Goal: Information Seeking & Learning: Check status

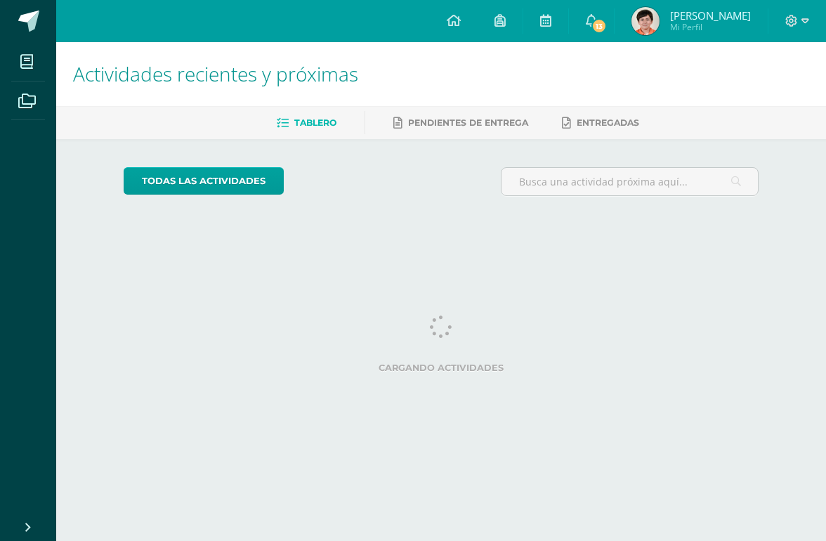
click at [568, 38] on link at bounding box center [545, 21] width 45 height 42
click at [607, 32] on link "13" at bounding box center [591, 21] width 45 height 42
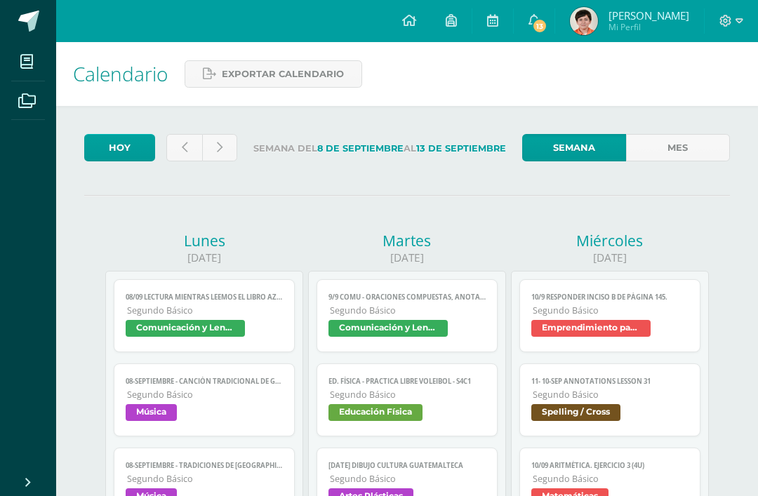
click at [540, 17] on icon at bounding box center [534, 20] width 11 height 13
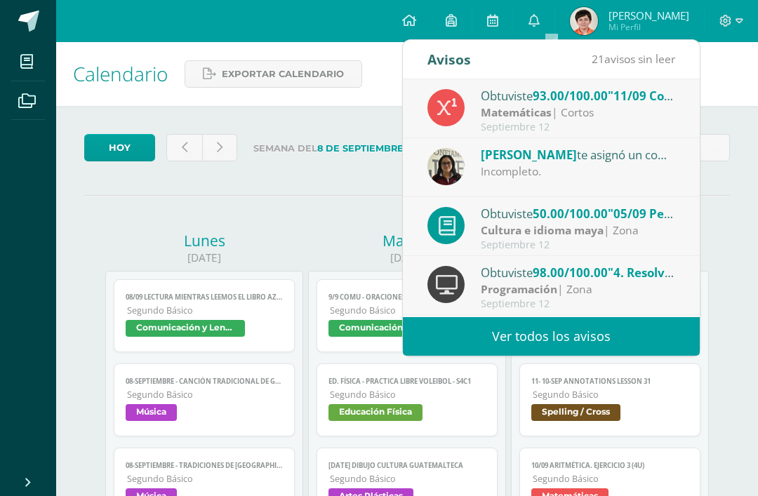
click at [618, 235] on div "Cultura e idioma maya | Zona" at bounding box center [578, 231] width 195 height 16
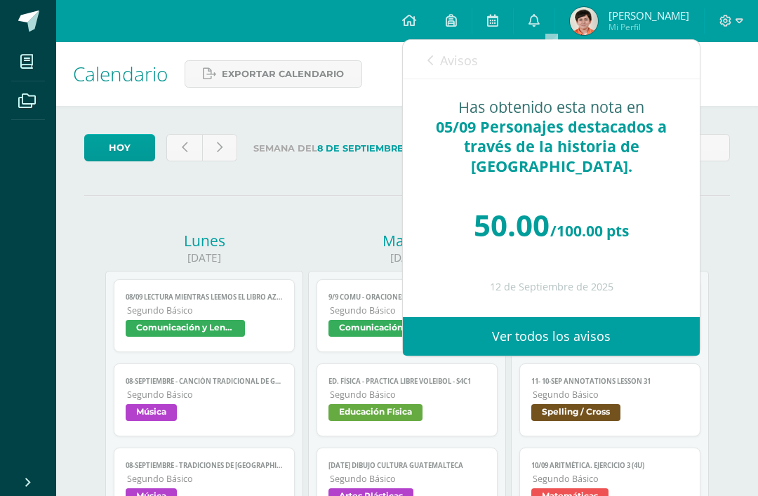
scroll to position [18, 0]
click at [466, 74] on link "Avisos" at bounding box center [453, 60] width 51 height 40
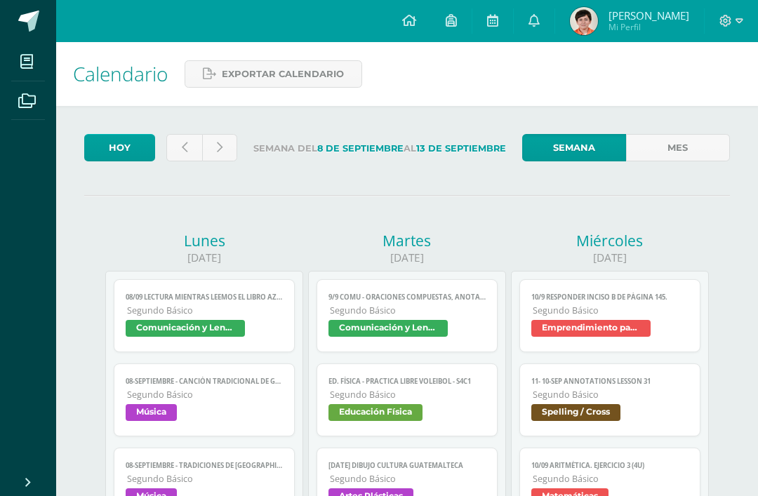
click at [539, 13] on link "0" at bounding box center [534, 21] width 41 height 42
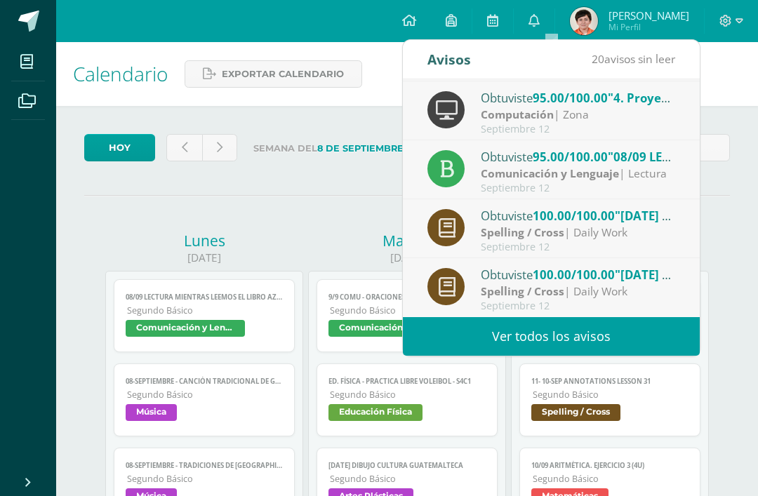
scroll to position [234, 0]
click at [348, 256] on div "09/09/2025" at bounding box center [407, 258] width 198 height 15
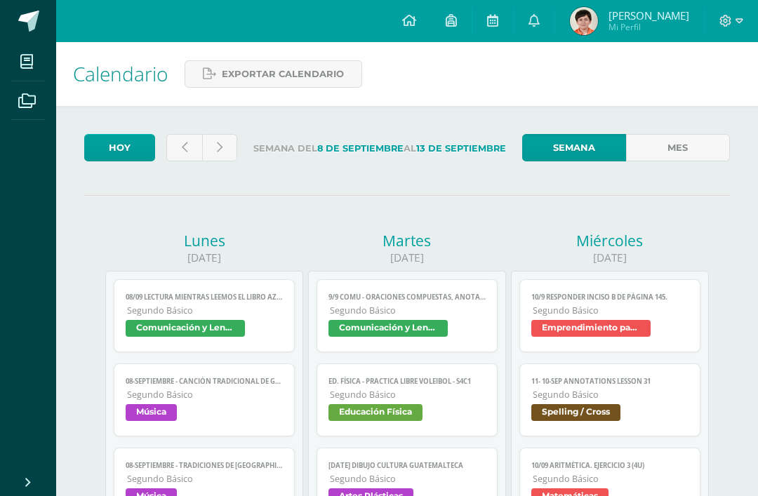
click at [176, 140] on link at bounding box center [184, 147] width 36 height 27
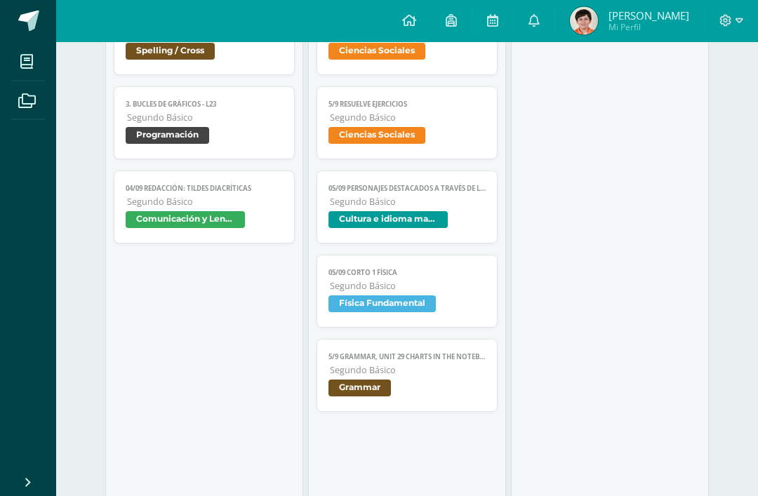
click at [467, 230] on link "05/09 Personajes destacados a través de la historia de Guatemala. Segundo Básic…" at bounding box center [407, 207] width 181 height 73
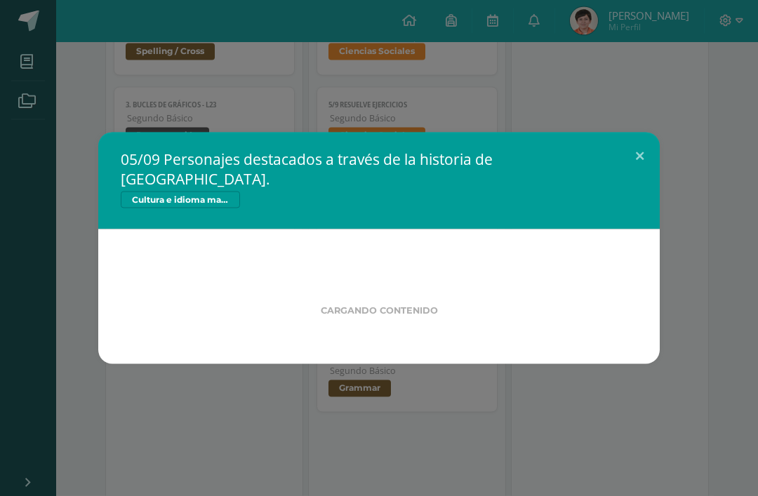
scroll to position [2126, 0]
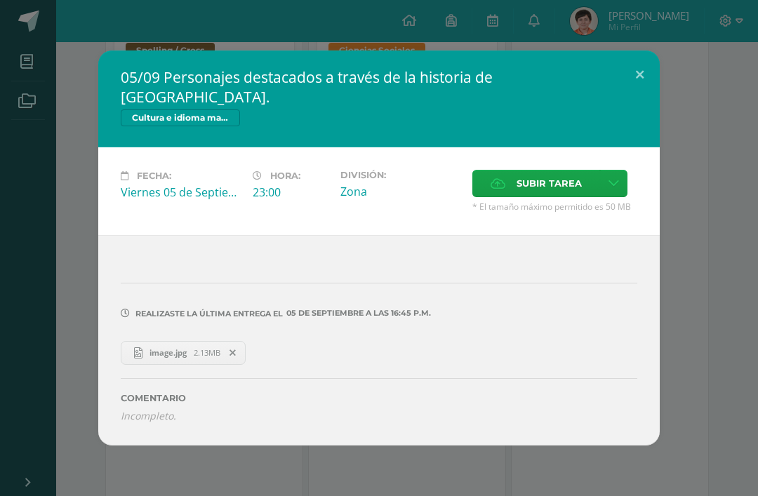
click at [175, 358] on span "image.jpg" at bounding box center [168, 353] width 51 height 11
click at [633, 81] on button at bounding box center [640, 75] width 40 height 48
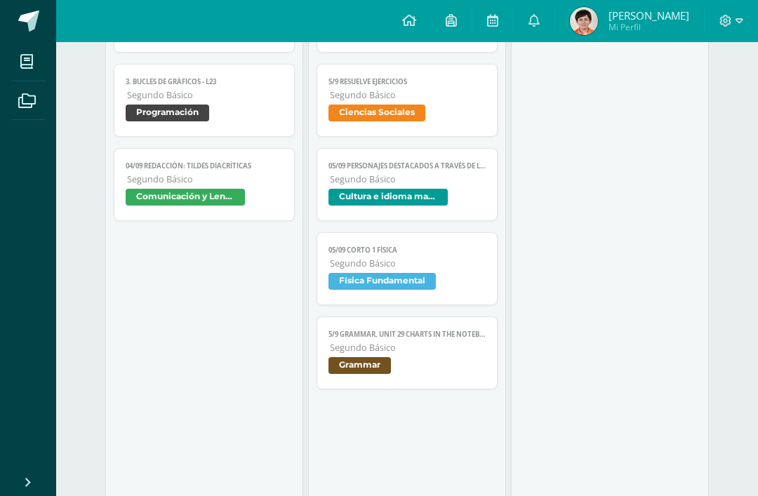
click at [418, 27] on link at bounding box center [410, 21] width 44 height 42
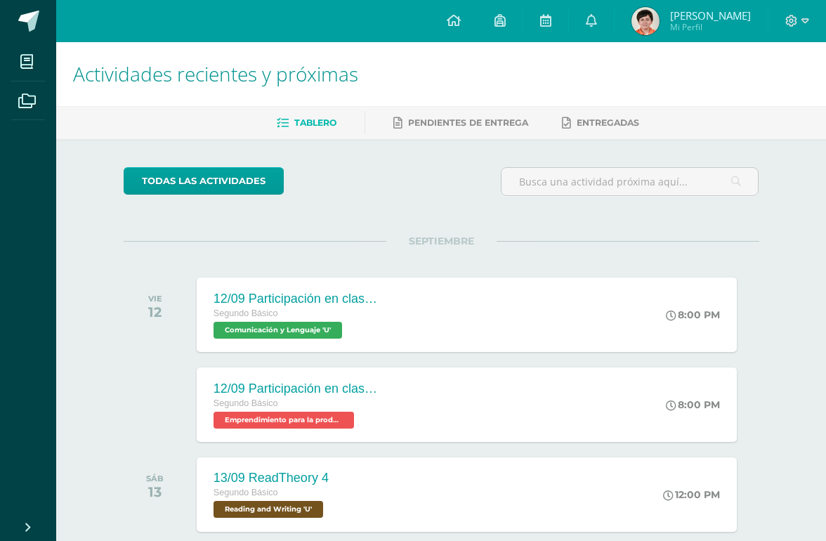
click at [597, 25] on icon at bounding box center [591, 20] width 11 height 13
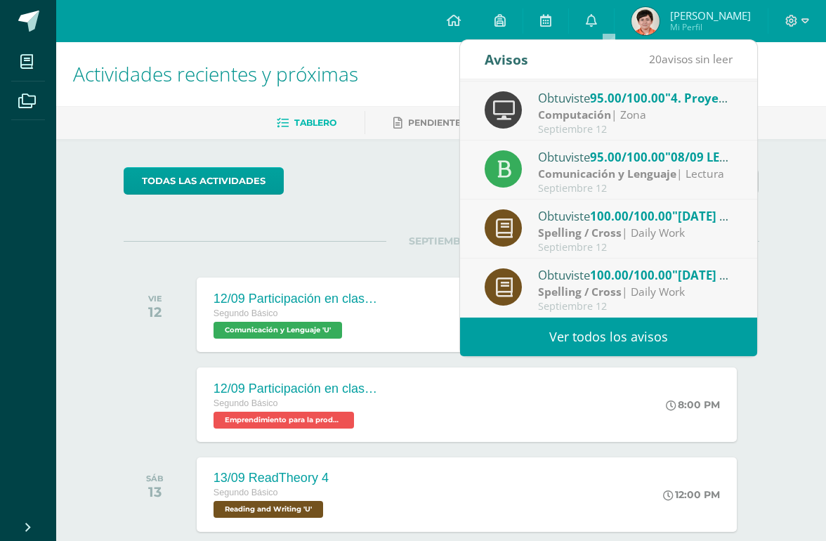
scroll to position [234, 0]
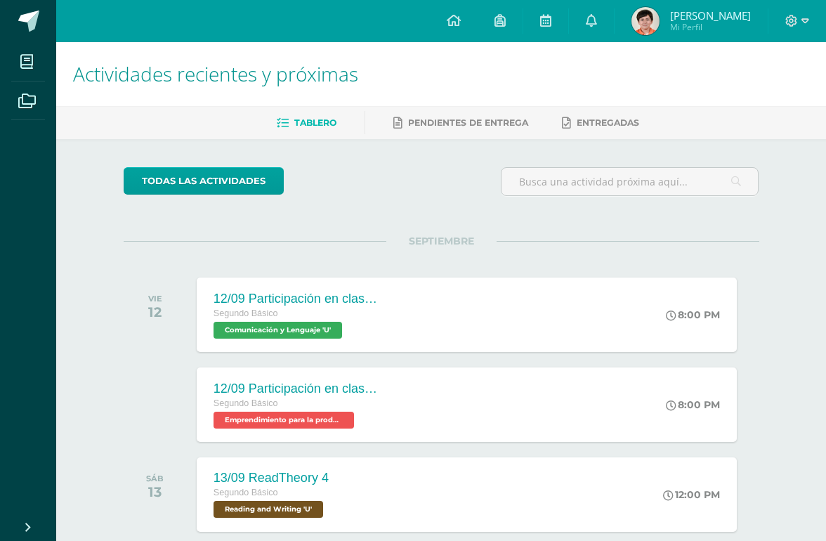
click at [315, 241] on div "SEPTIEMBRE VIE 12 12/09 Participación en clase 🙋‍♂️🙋‍♀️ Segundo Básico Comunica…" at bounding box center [441, 297] width 635 height 113
click at [606, 10] on link at bounding box center [591, 21] width 45 height 42
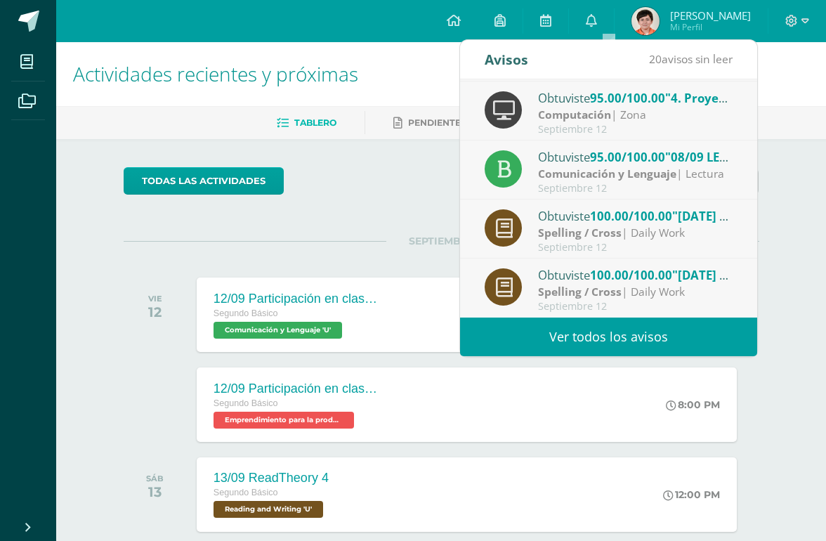
click at [598, 335] on link "Ver todos los avisos" at bounding box center [608, 336] width 297 height 39
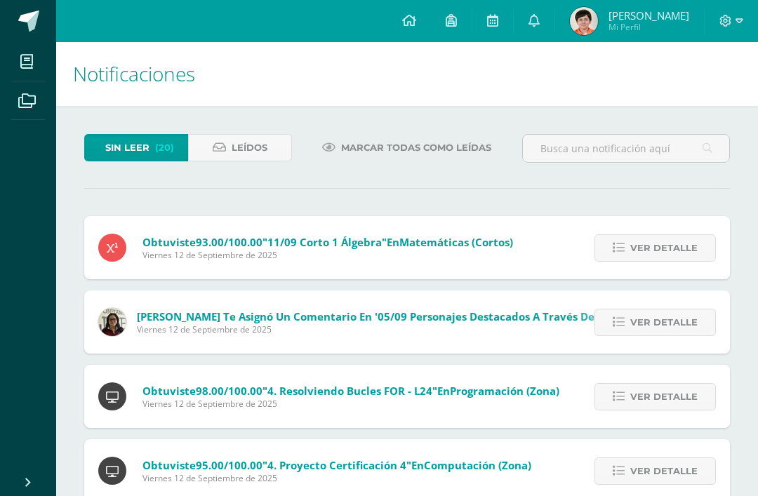
click at [255, 147] on span "Leídos" at bounding box center [250, 148] width 36 height 26
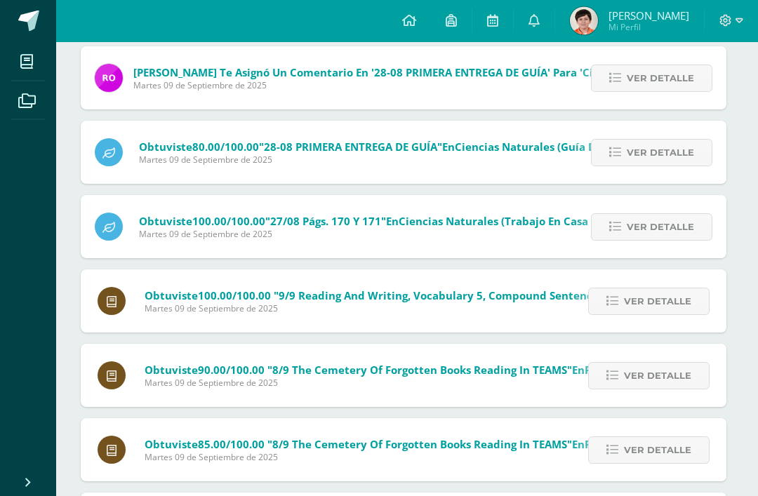
scroll to position [624, 4]
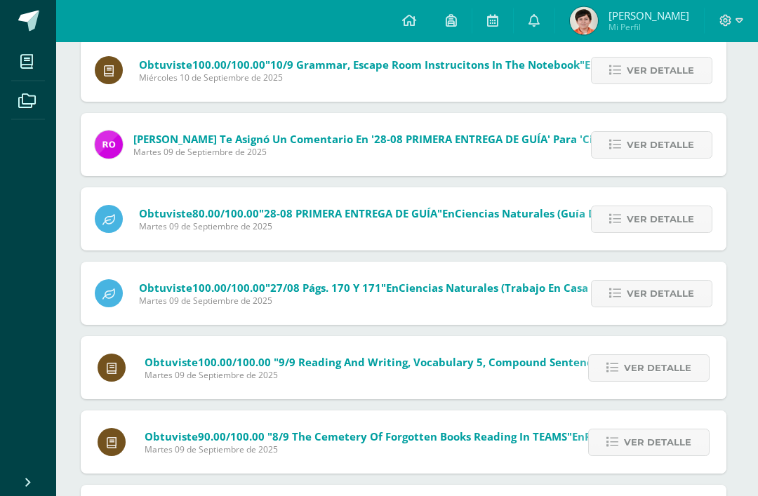
click at [431, 18] on link at bounding box center [410, 21] width 44 height 42
